Goal: Information Seeking & Learning: Learn about a topic

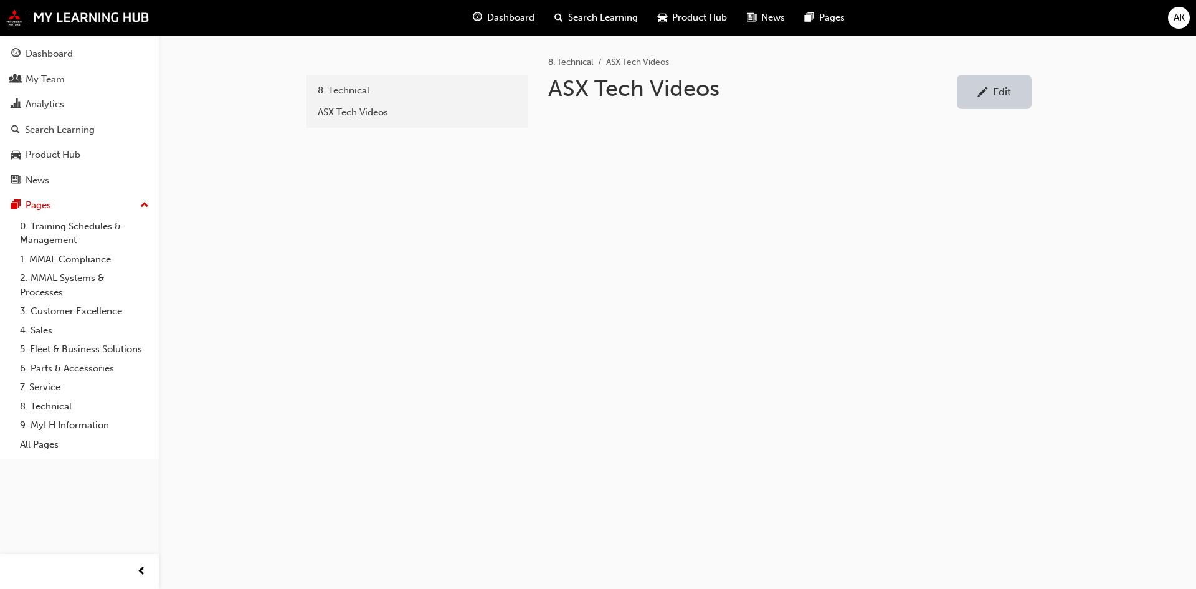
click at [47, 123] on div "Search Learning" at bounding box center [60, 130] width 70 height 14
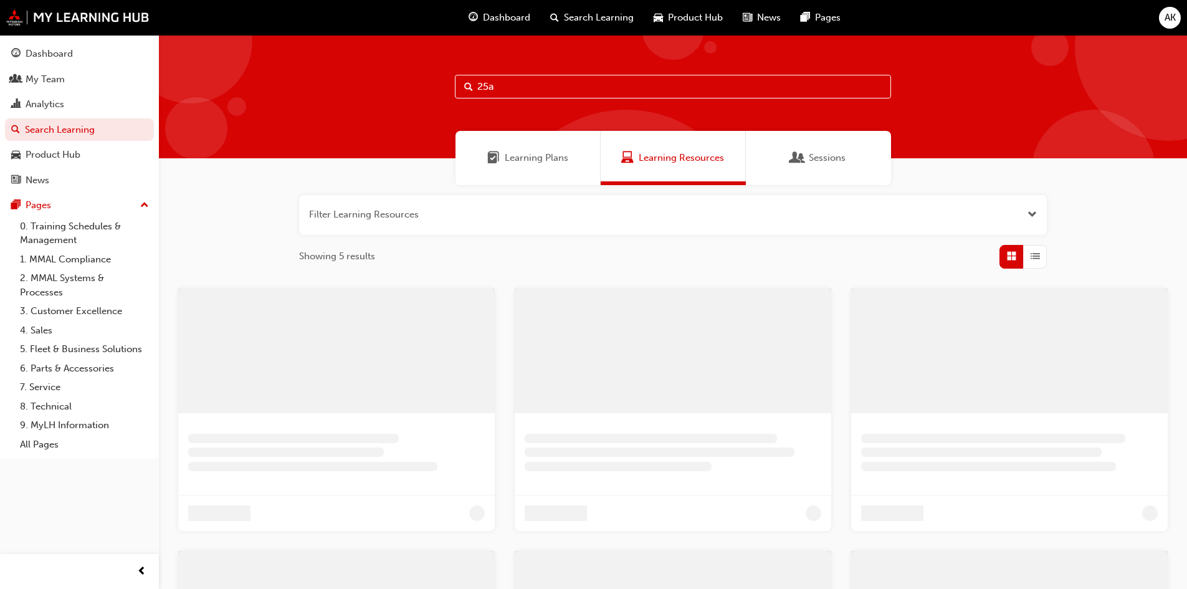
click at [48, 45] on link "Dashboard" at bounding box center [79, 53] width 149 height 23
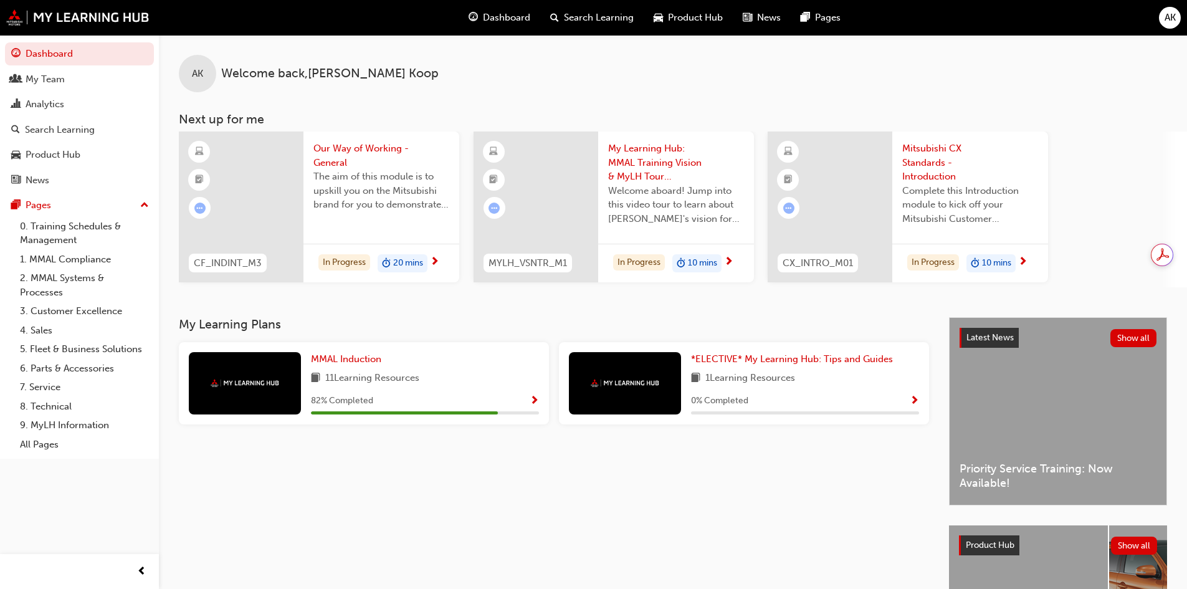
click at [48, 229] on link "0. Training Schedules & Management" at bounding box center [84, 233] width 139 height 33
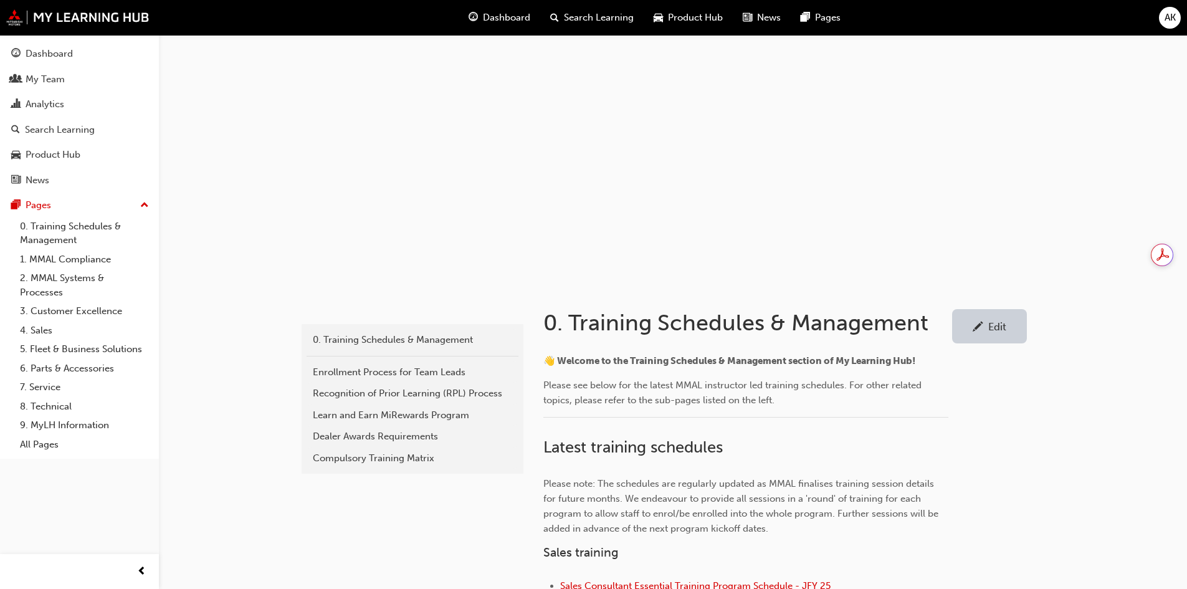
click at [376, 458] on div "Compulsory Training Matrix" at bounding box center [412, 458] width 199 height 14
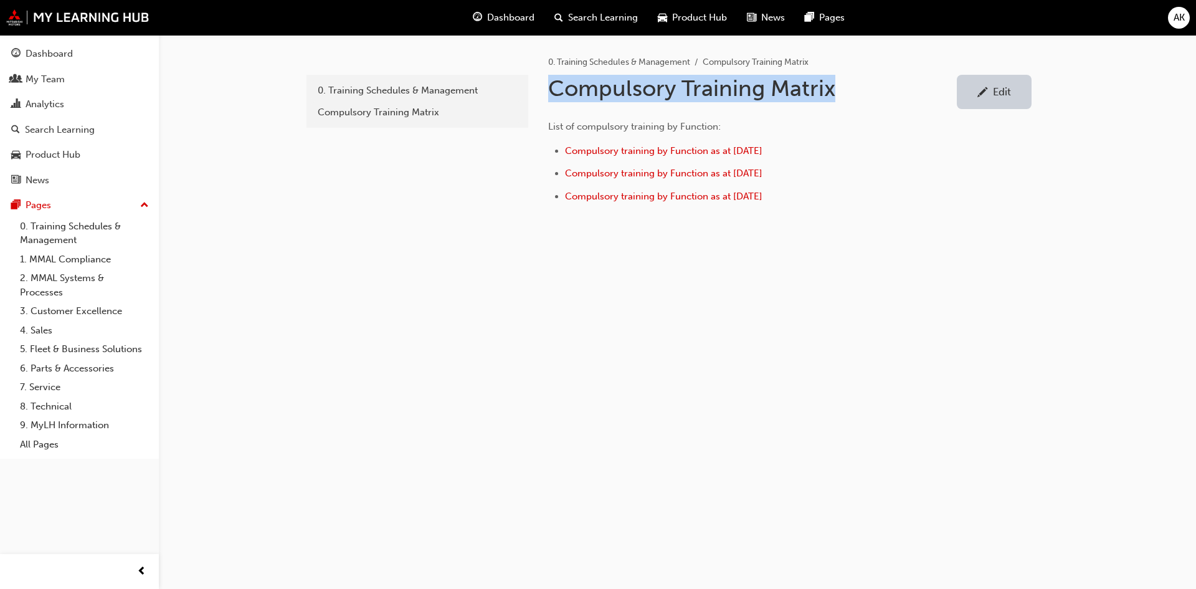
drag, startPoint x: 851, startPoint y: 85, endPoint x: 553, endPoint y: 92, distance: 298.5
click at [553, 92] on h1 "Compulsory Training Matrix" at bounding box center [752, 88] width 409 height 27
copy h1 "Compulsory Training Matrix"
click at [811, 365] on div "compulsory-training-matrix 0. Training Schedules & Management Compulsory Traini…" at bounding box center [598, 294] width 1196 height 589
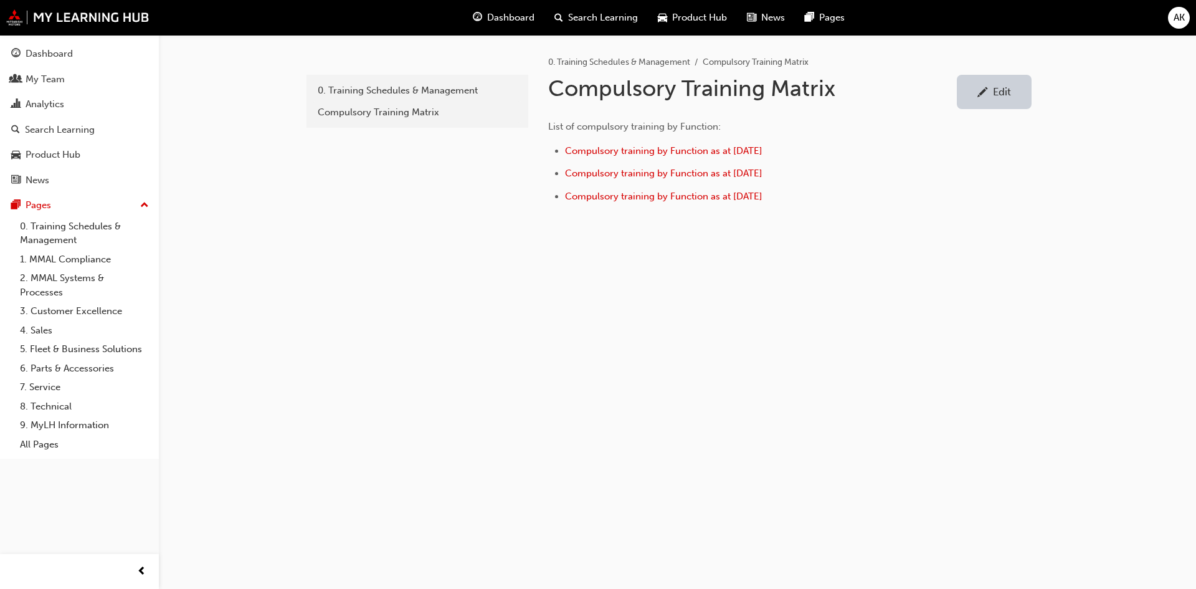
click at [44, 283] on link "2. MMAL Systems & Processes" at bounding box center [84, 285] width 139 height 33
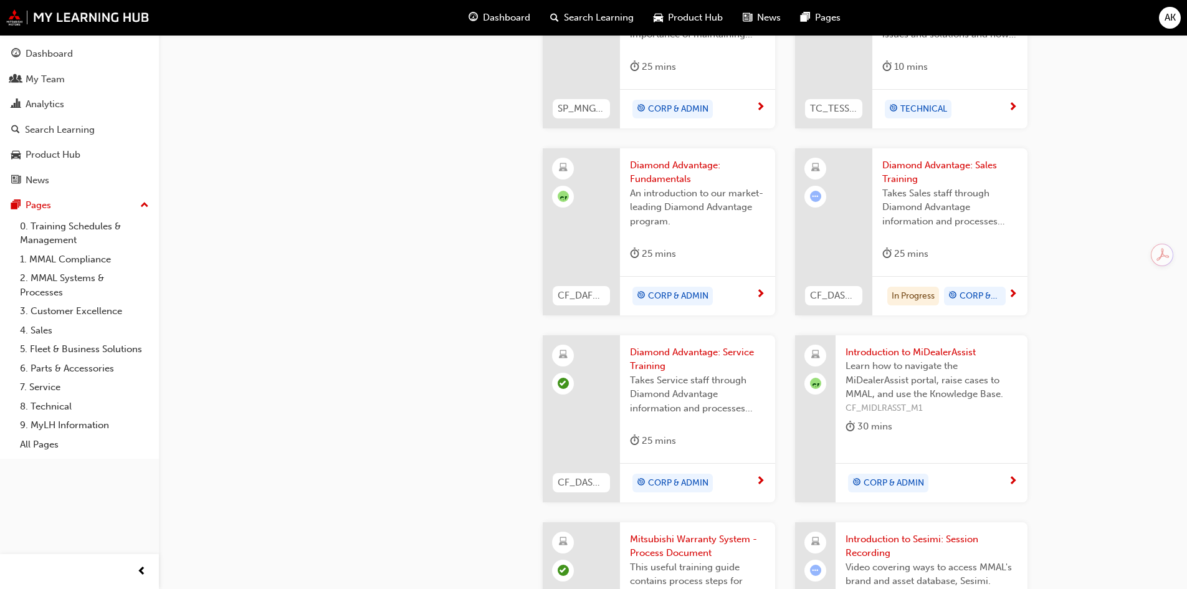
scroll to position [623, 0]
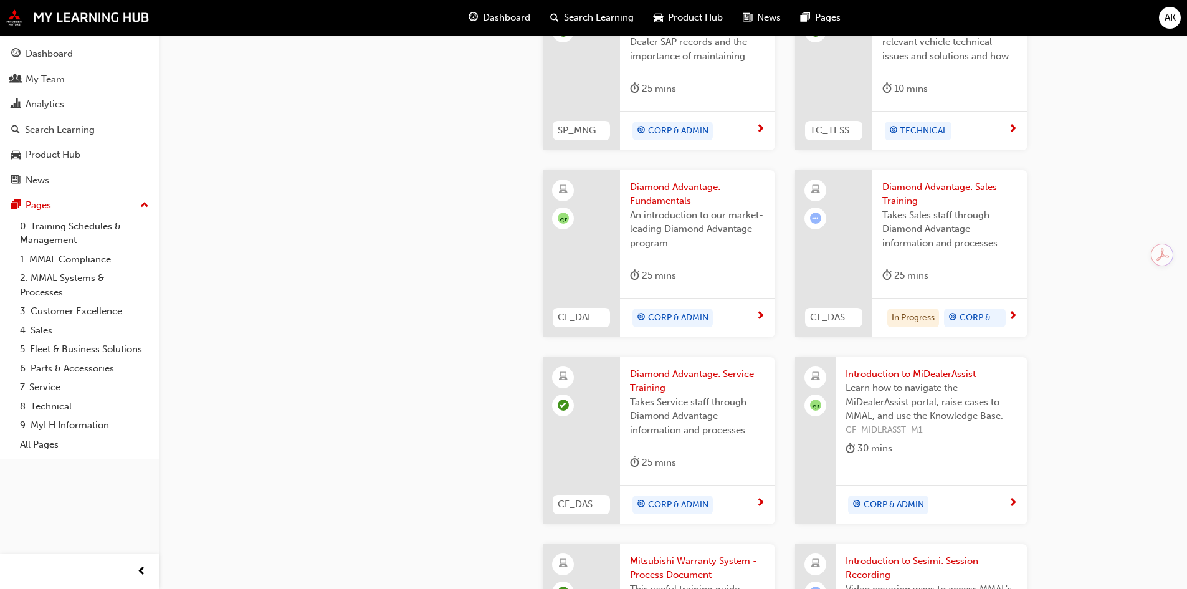
click at [50, 391] on link "7. Service" at bounding box center [84, 387] width 139 height 19
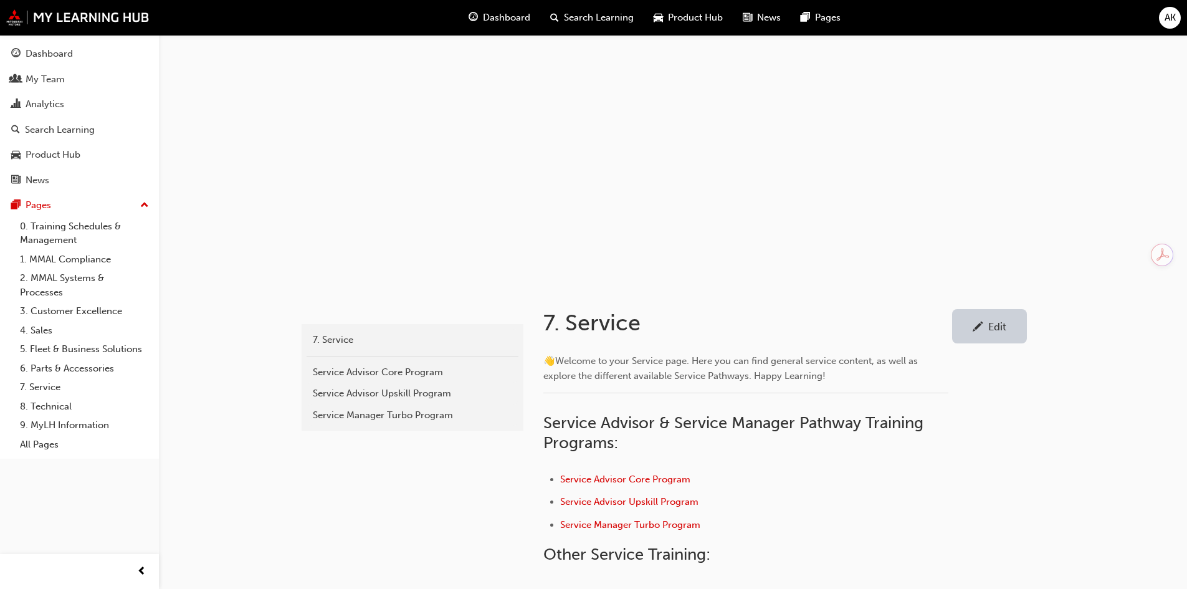
scroll to position [249, 0]
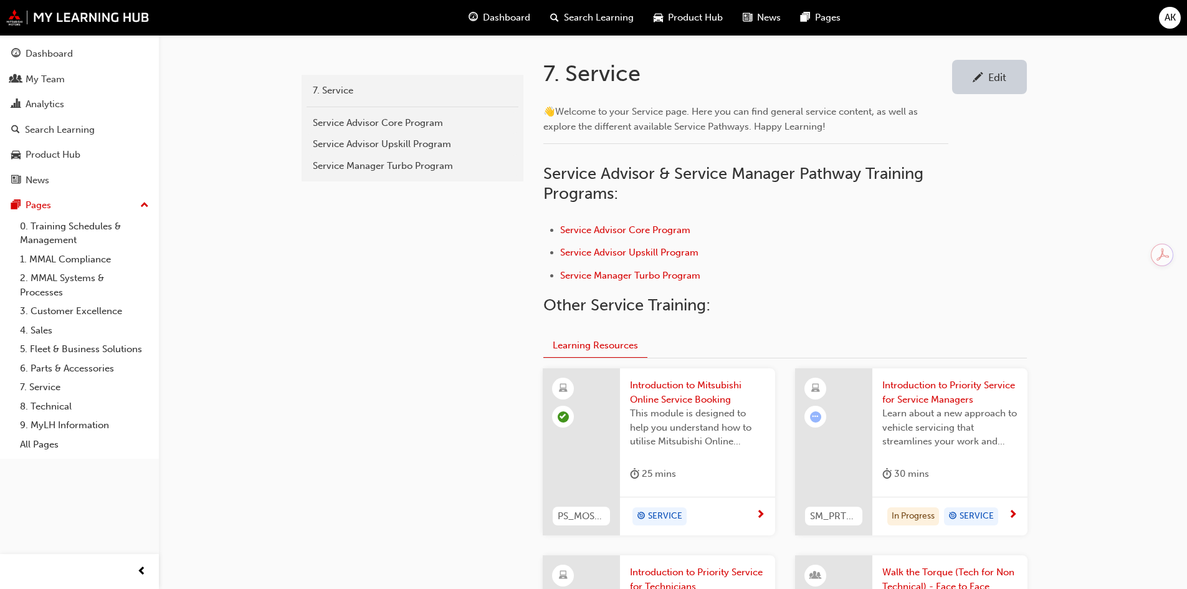
click at [49, 264] on link "1. MMAL Compliance" at bounding box center [84, 259] width 139 height 19
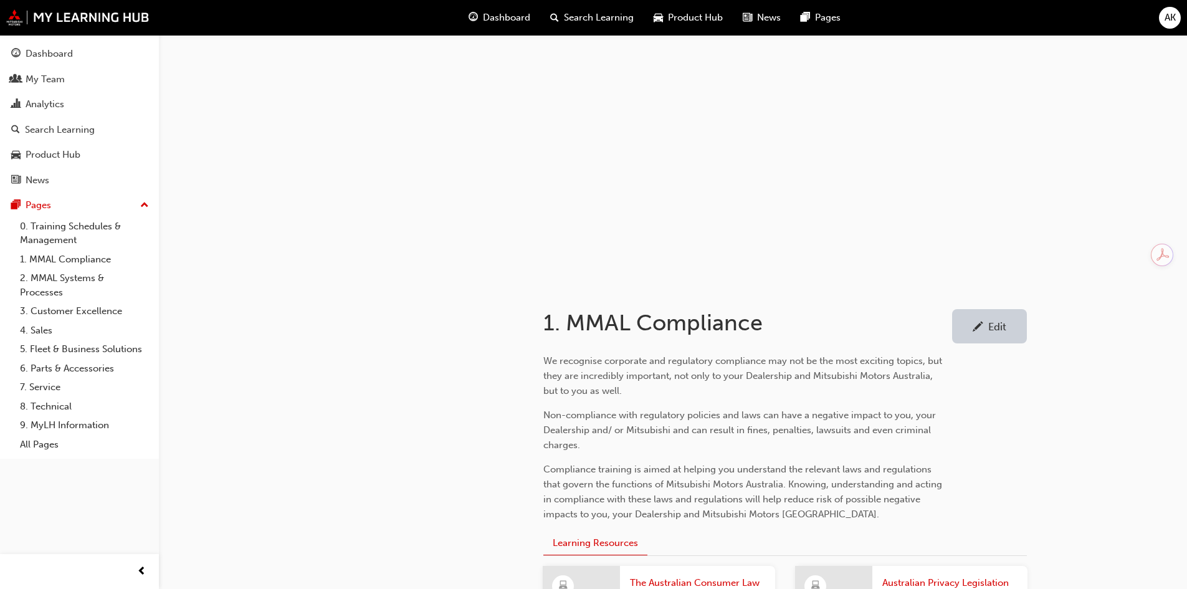
click at [43, 286] on link "2. MMAL Systems & Processes" at bounding box center [84, 285] width 139 height 33
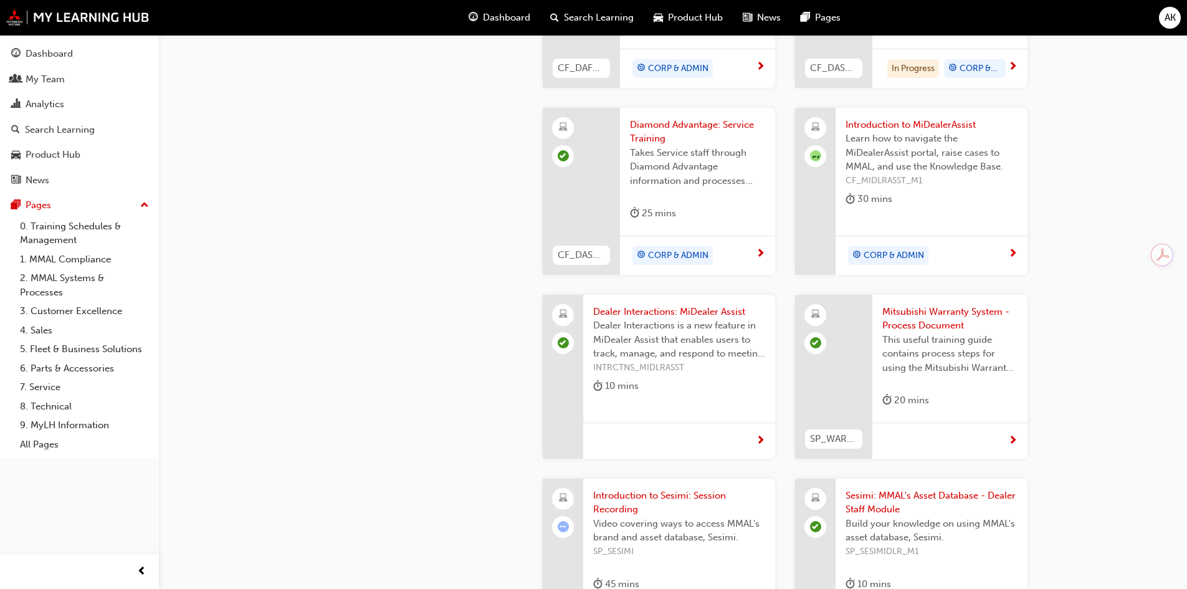
scroll to position [997, 0]
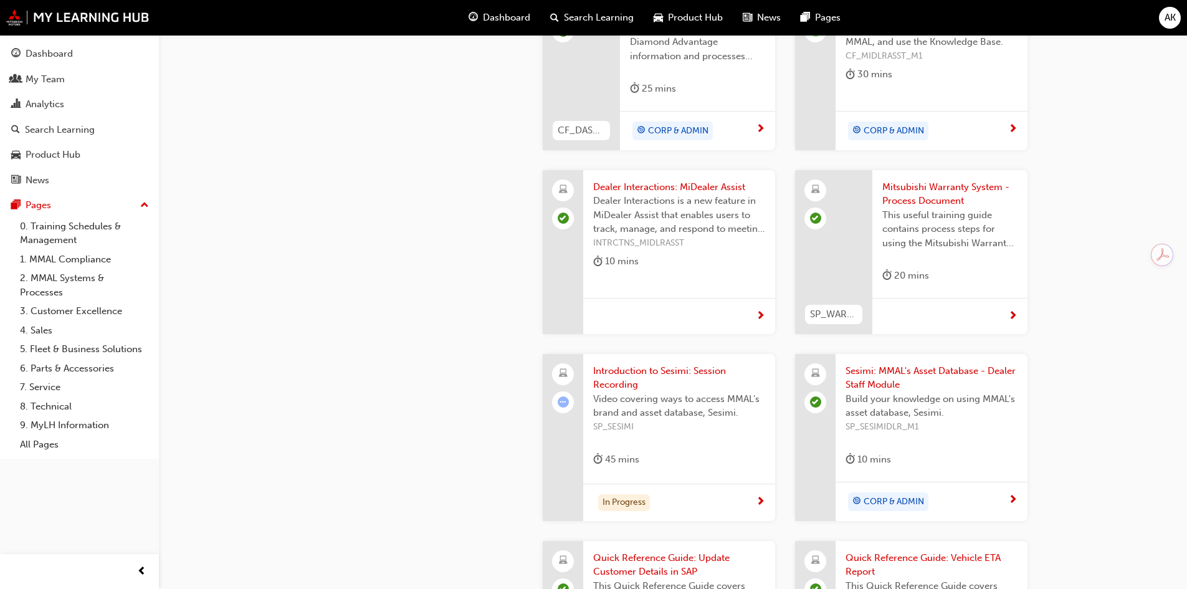
click at [29, 57] on div "Dashboard" at bounding box center [49, 54] width 47 height 14
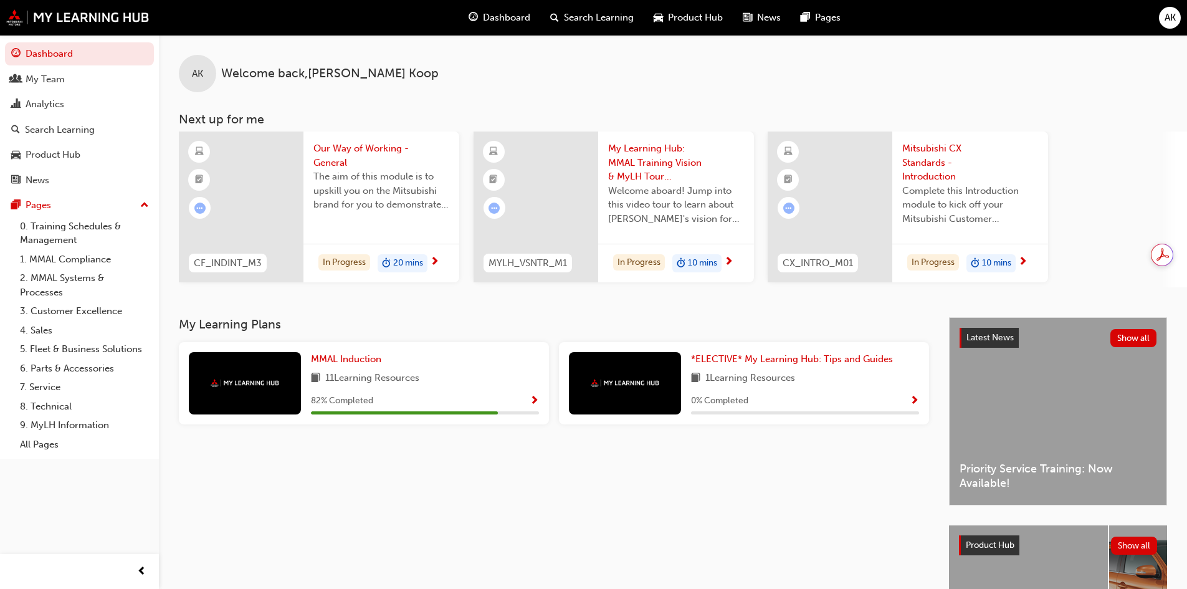
click at [912, 399] on span "Show Progress" at bounding box center [914, 401] width 9 height 11
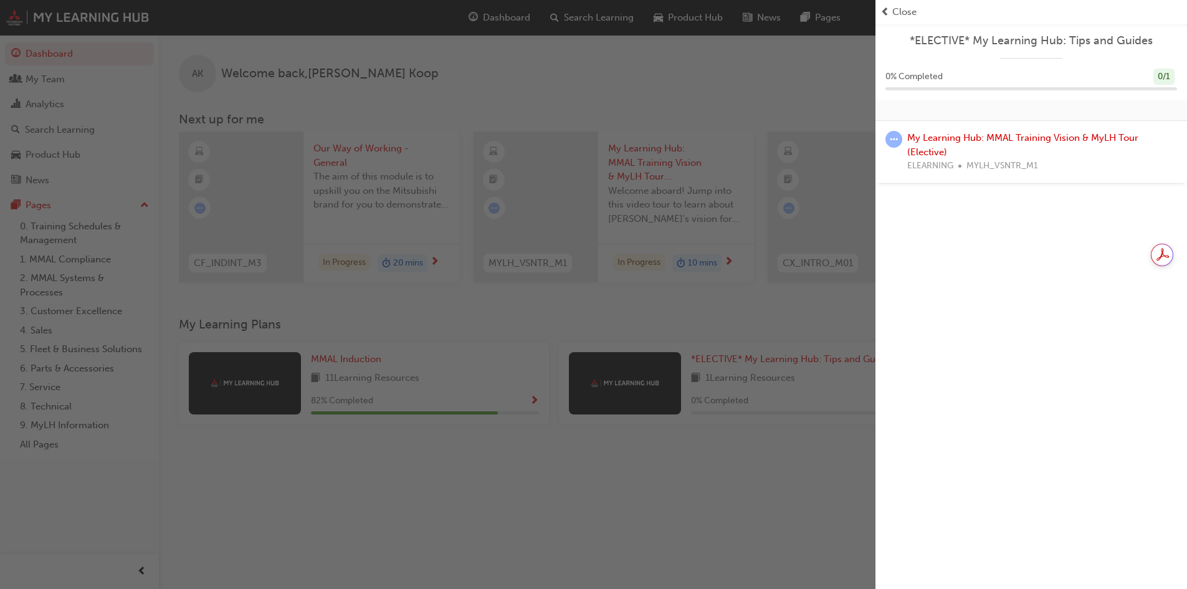
click at [885, 8] on span "prev-icon" at bounding box center [884, 12] width 9 height 14
